Goal: Task Accomplishment & Management: Manage account settings

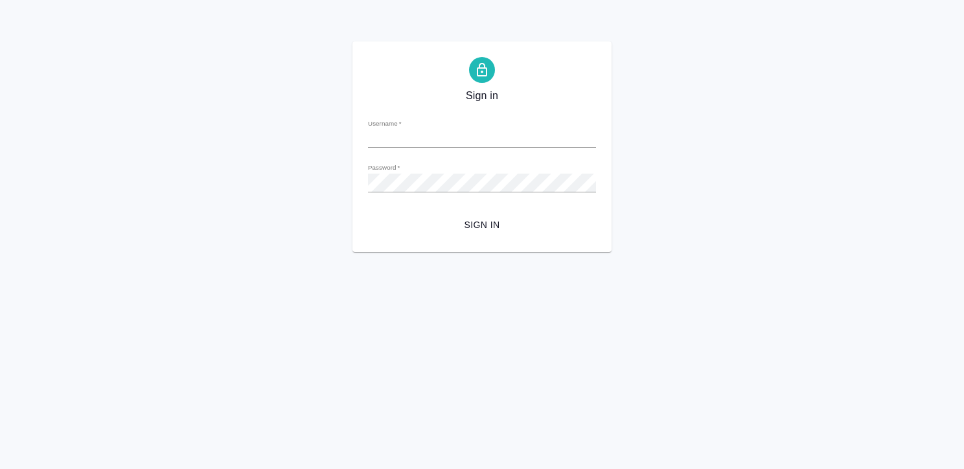
type input "k.kritskaya@awatera.com"
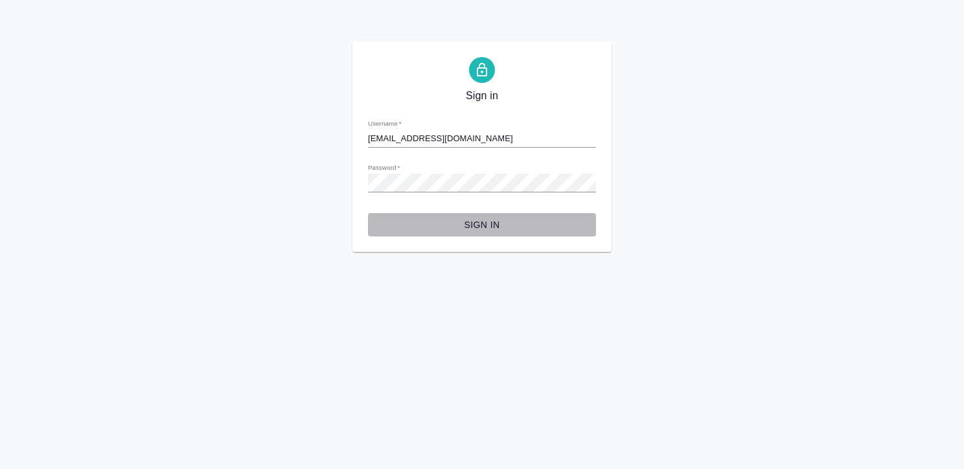
click at [479, 223] on span "Sign in" at bounding box center [481, 225] width 207 height 16
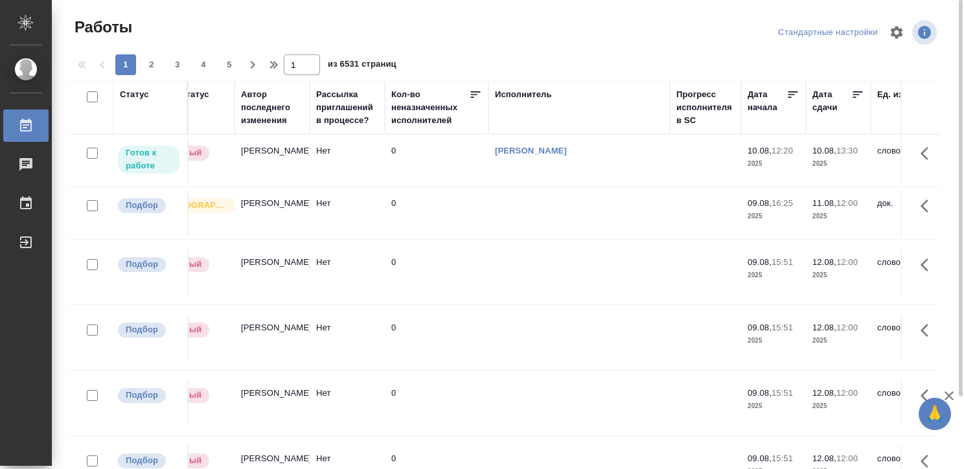
scroll to position [0, 484]
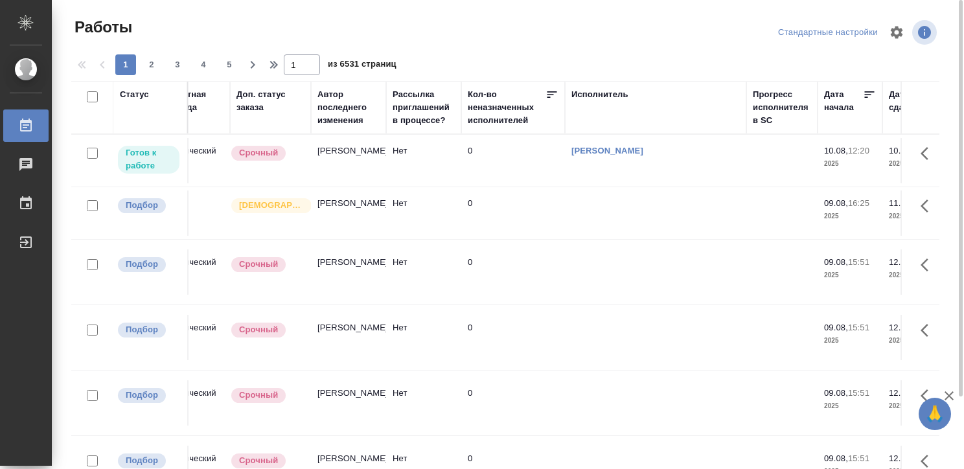
click at [593, 93] on div "Исполнитель" at bounding box center [599, 94] width 57 height 13
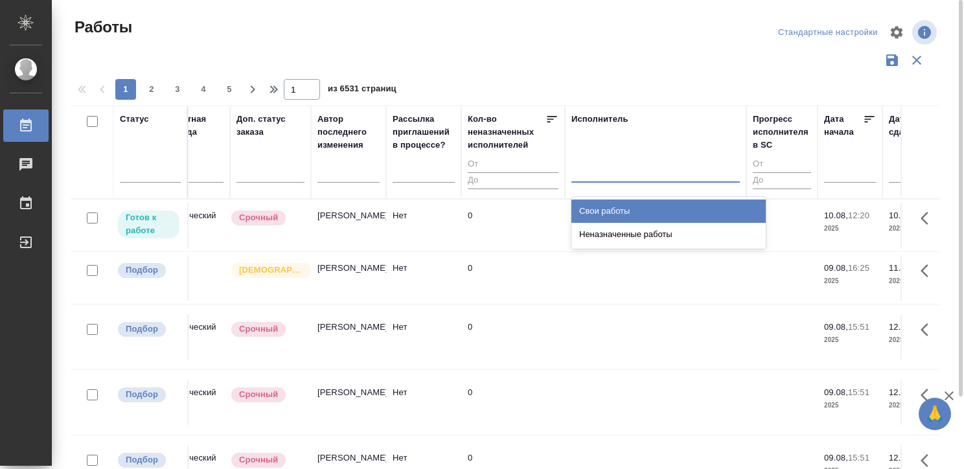
click at [596, 166] on div at bounding box center [655, 169] width 168 height 19
click at [604, 205] on div "Свои работы" at bounding box center [668, 210] width 194 height 23
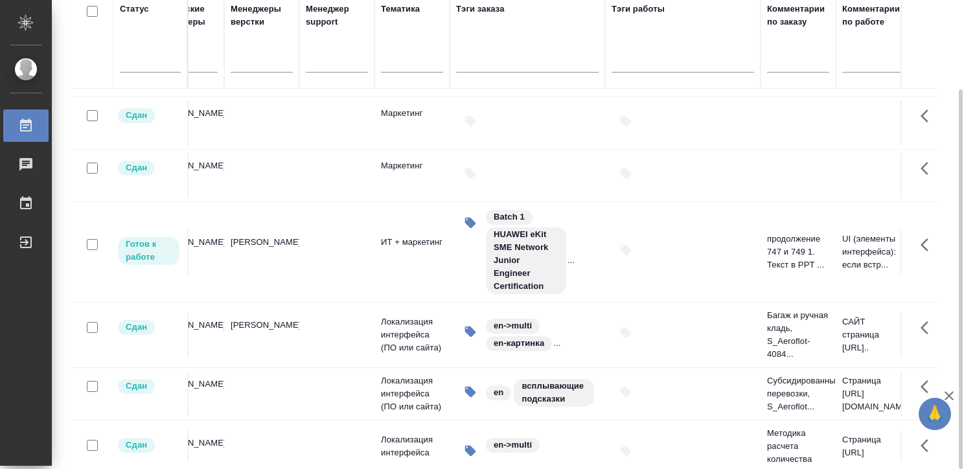
scroll to position [720, 1858]
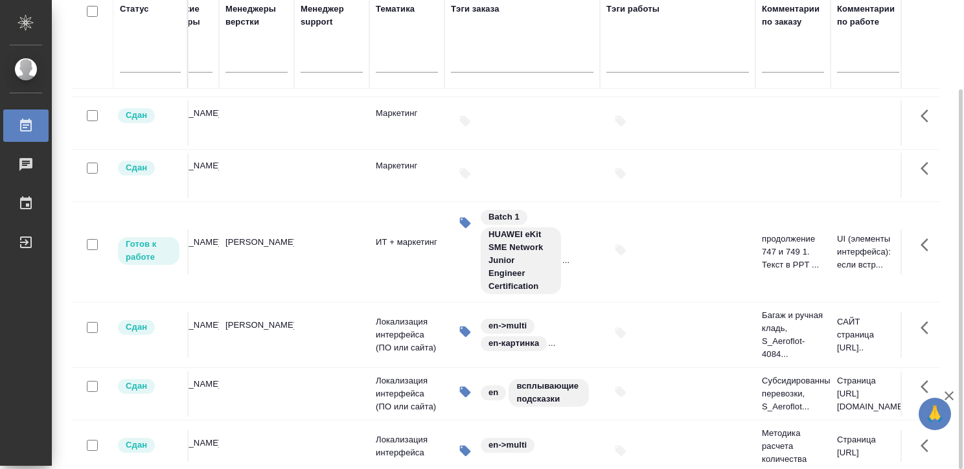
click at [666, 251] on div at bounding box center [677, 250] width 142 height 28
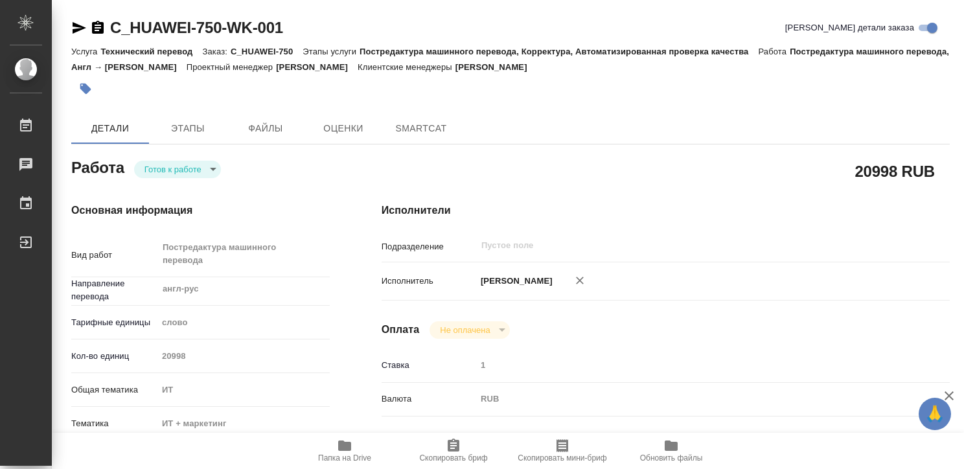
type textarea "x"
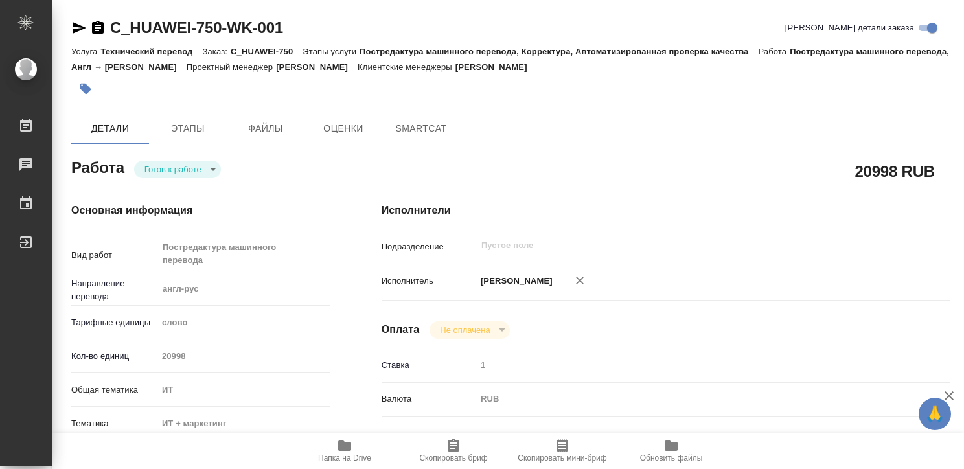
type textarea "x"
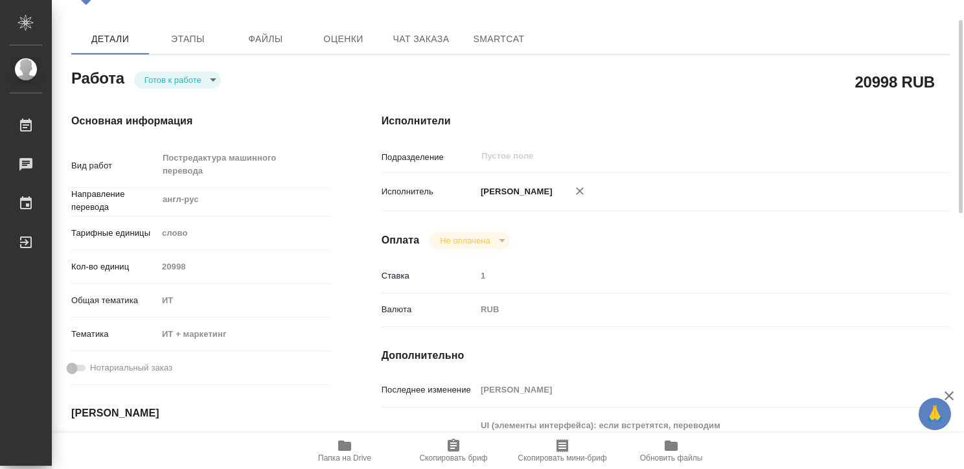
type textarea "x"
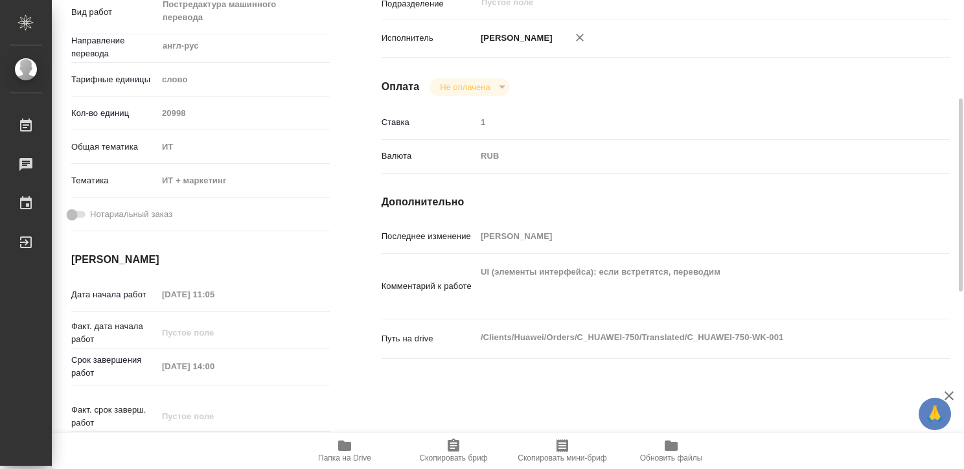
type textarea "x"
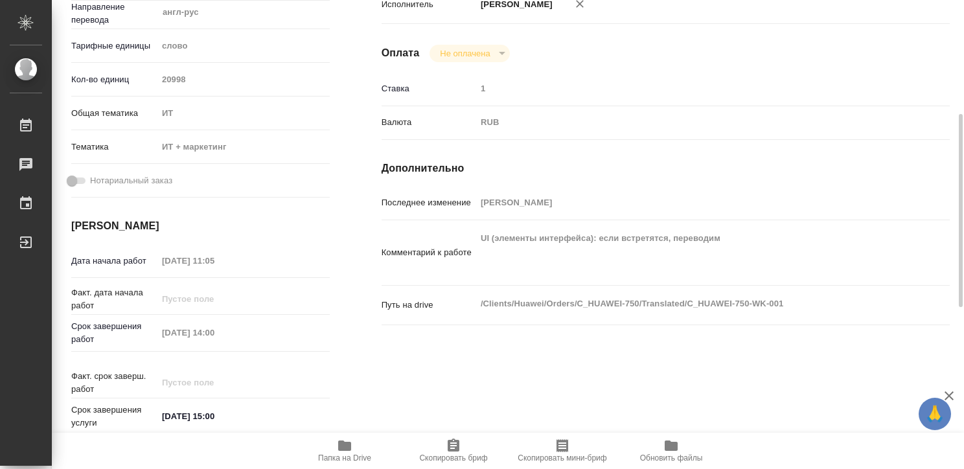
scroll to position [277, 0]
type textarea "x"
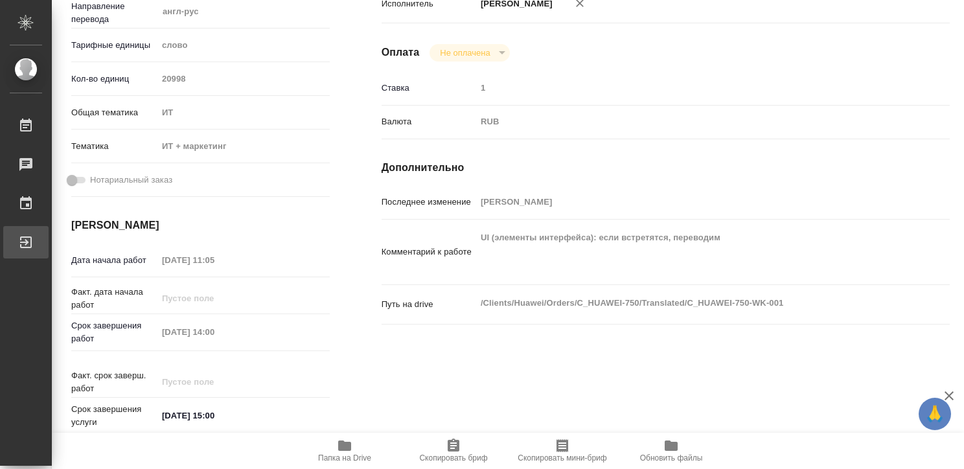
type textarea "x"
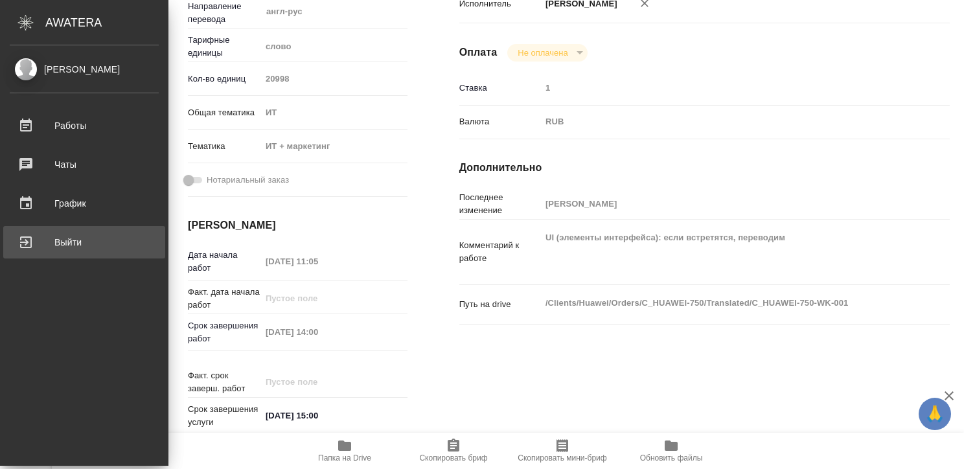
type textarea "x"
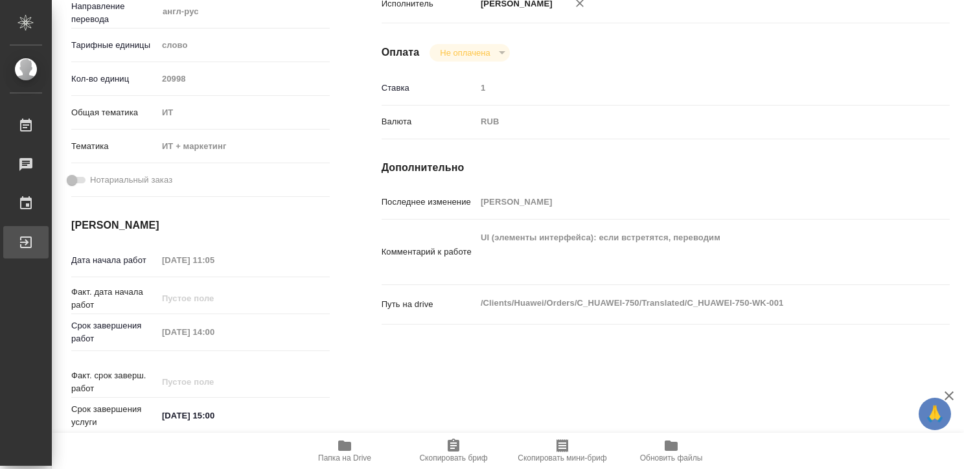
click at [26, 238] on div "Выйти" at bounding box center [10, 242] width 32 height 19
